Goal: Find specific page/section: Find specific page/section

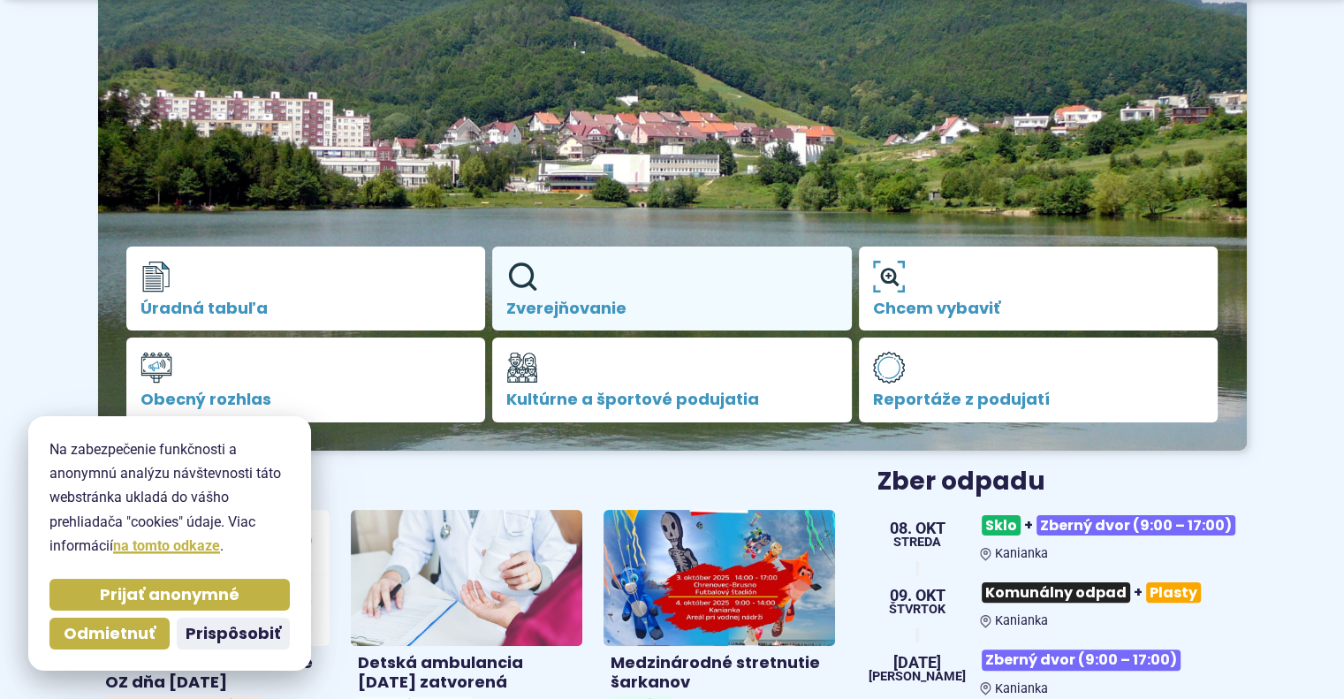
scroll to position [265, 0]
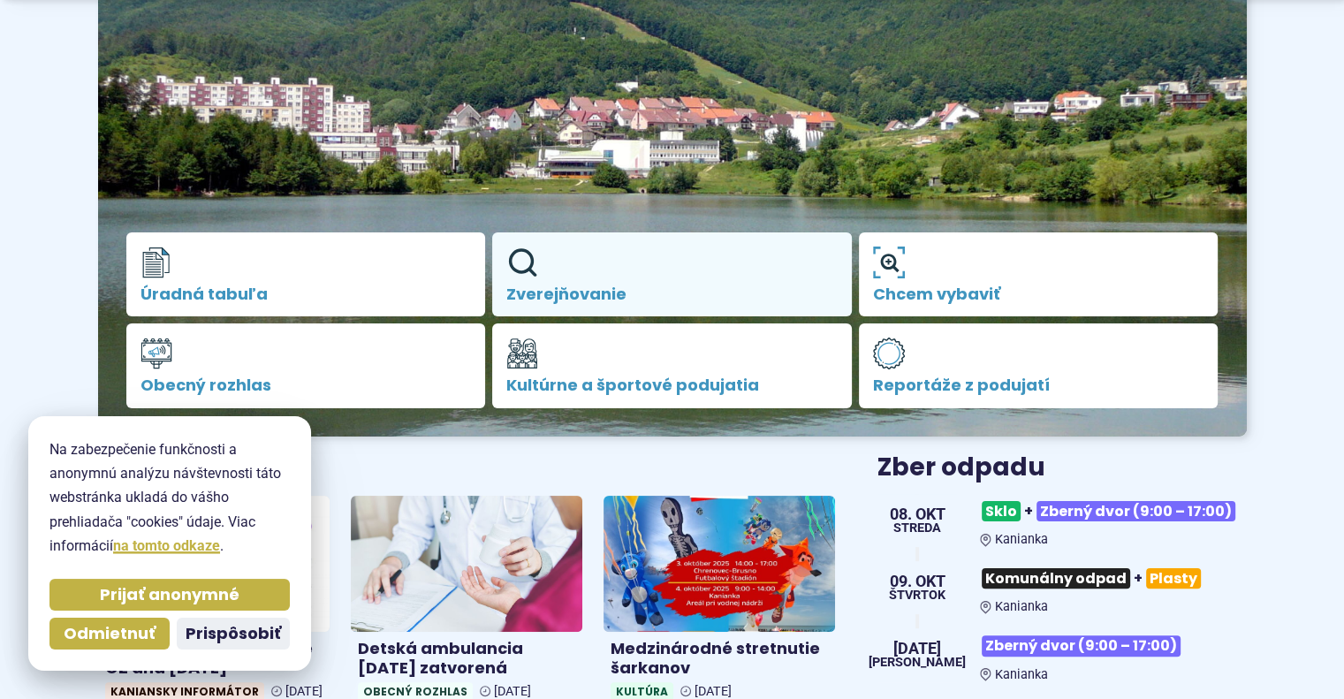
click at [601, 257] on link "Zverejňovanie" at bounding box center [672, 274] width 360 height 85
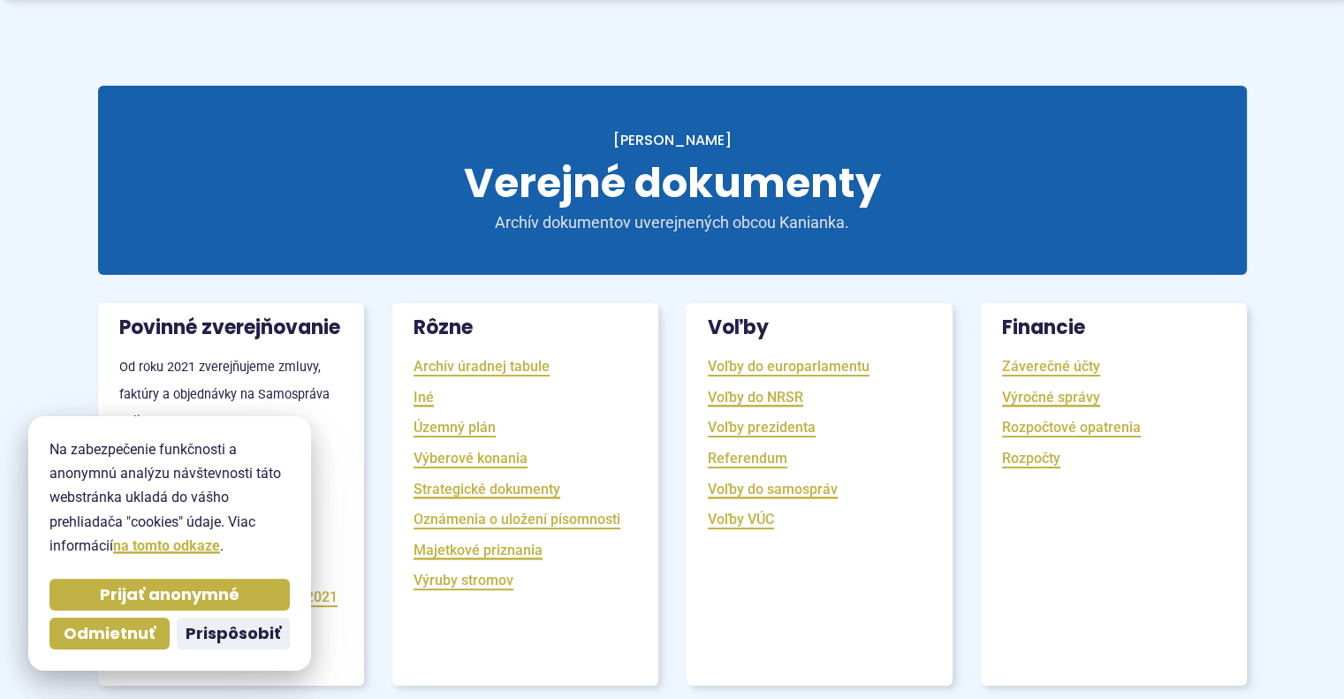
scroll to position [177, 0]
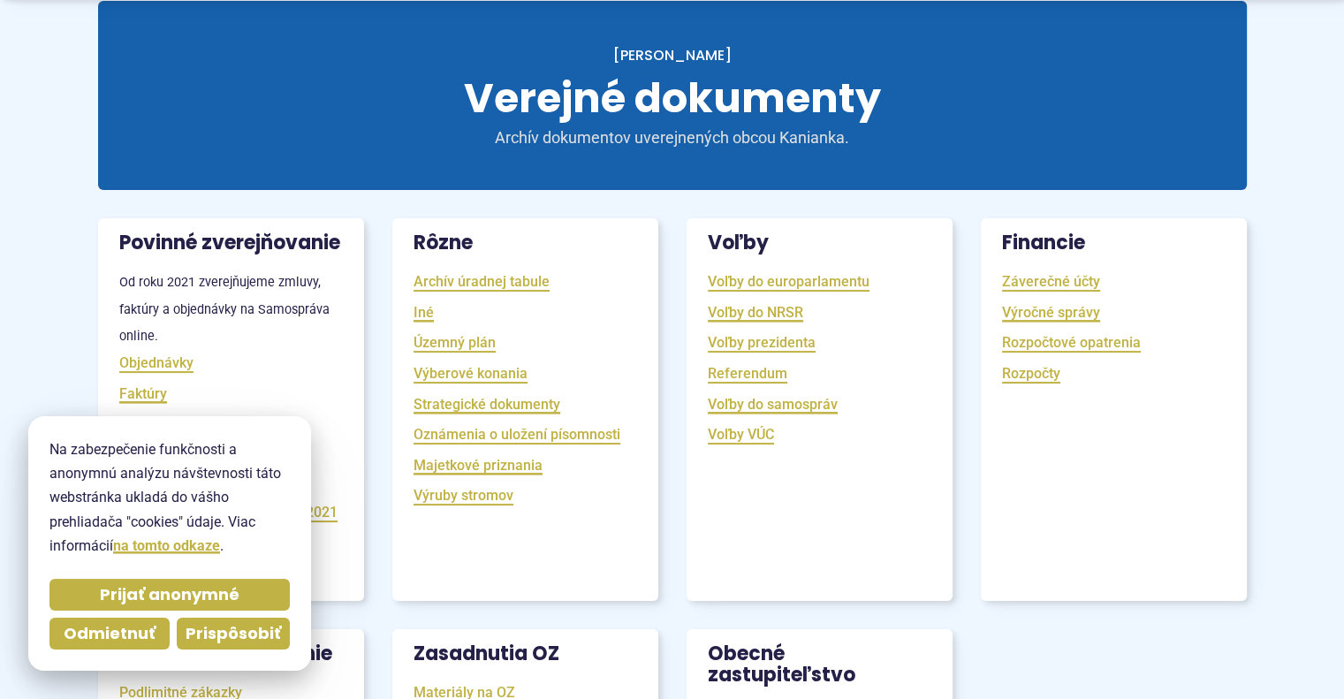
click at [224, 642] on span "Prispôsobiť" at bounding box center [233, 634] width 95 height 20
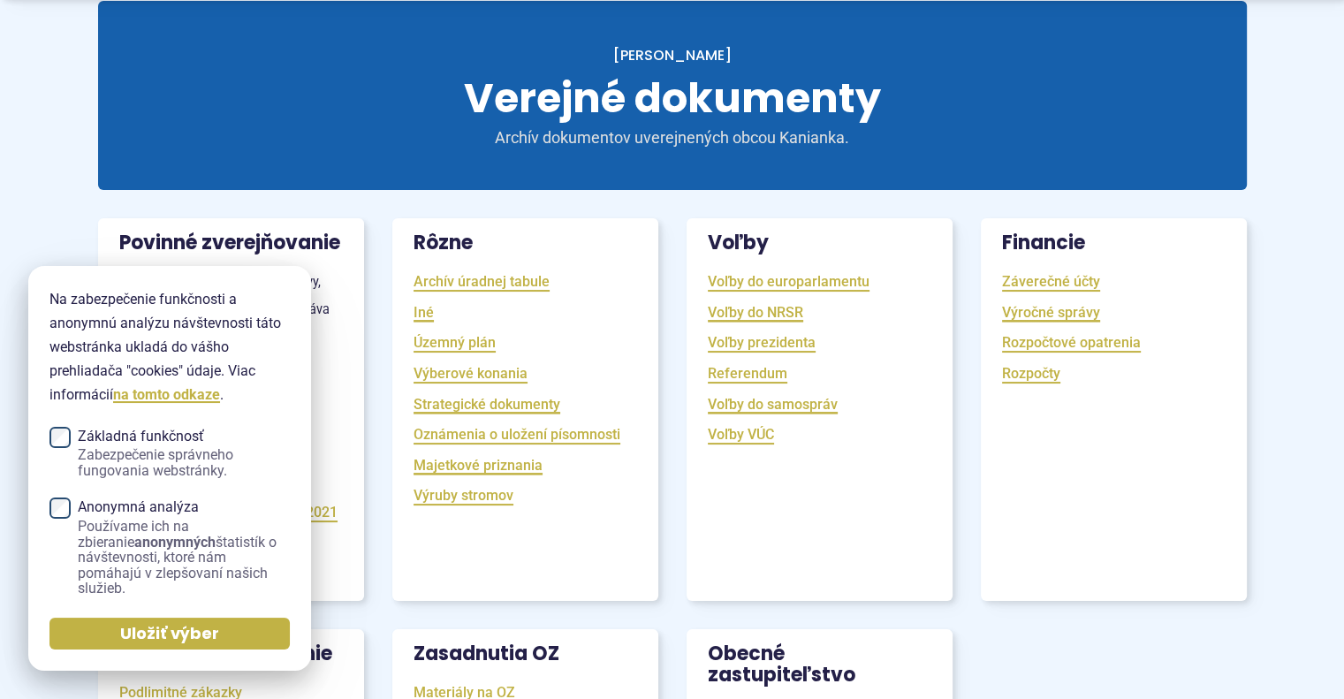
click at [147, 633] on span "Uložiť výber" at bounding box center [169, 634] width 99 height 20
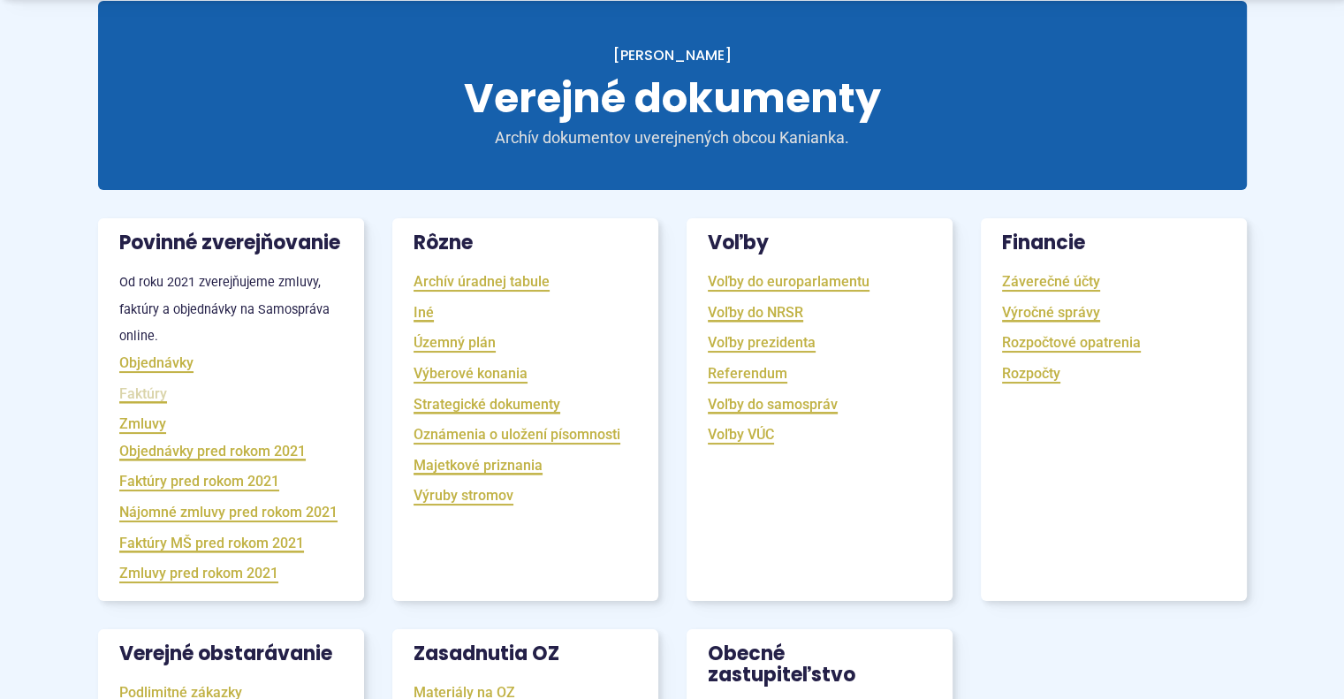
click at [148, 404] on link "Faktúry" at bounding box center [143, 393] width 48 height 20
click at [119, 383] on link "Faktúry" at bounding box center [143, 393] width 48 height 20
